Goal: Check status: Check status

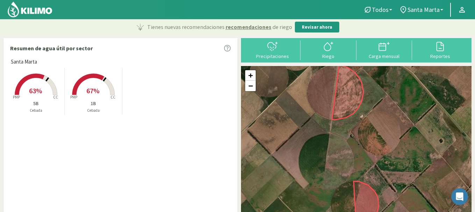
click at [34, 87] on span "63%" at bounding box center [35, 90] width 13 height 9
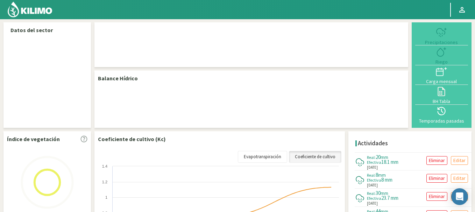
select select "1: Object"
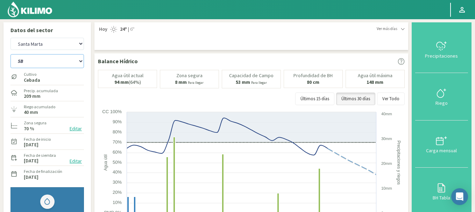
click at [68, 59] on select "1B 5B" at bounding box center [46, 61] width 73 height 14
select select "0: Object"
click at [10, 54] on select "1B 5B" at bounding box center [46, 61] width 73 height 14
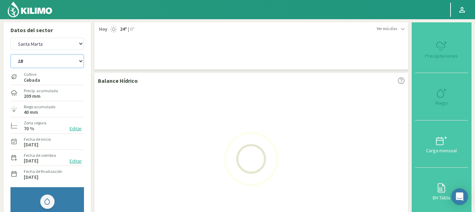
select select "3: Object"
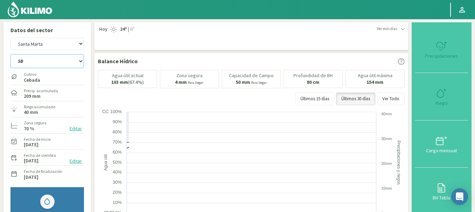
select select "2: Object"
